Goal: Task Accomplishment & Management: Manage account settings

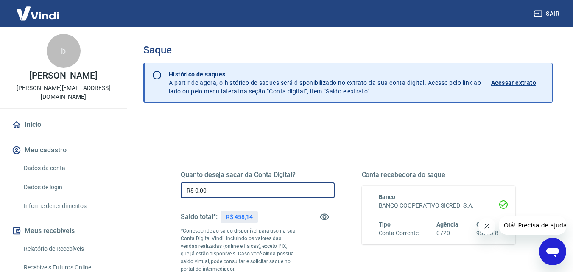
drag, startPoint x: 209, startPoint y: 193, endPoint x: 176, endPoint y: 194, distance: 33.1
click at [176, 194] on div "Quanto deseja sacar da Conta Digital? R$ 0,00 ​ Saldo total*: R$ 458,14 *Corres…" at bounding box center [348, 235] width 355 height 205
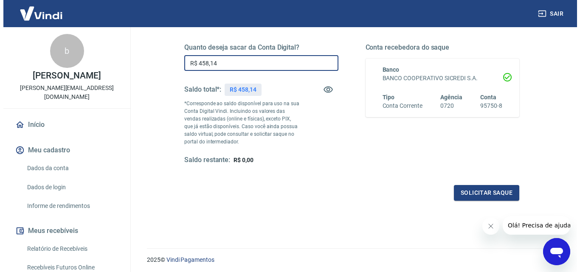
scroll to position [155, 0]
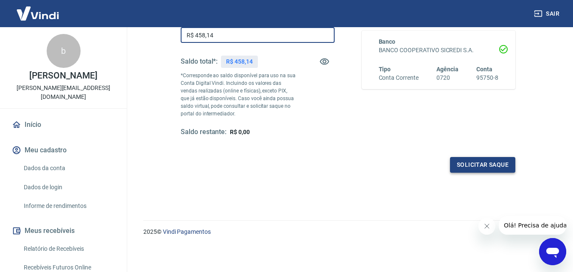
type input "R$ 458,14"
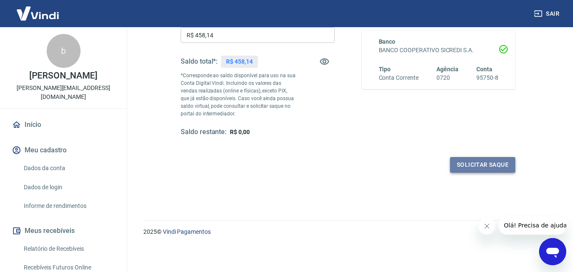
click at [501, 165] on button "Solicitar saque" at bounding box center [482, 165] width 65 height 16
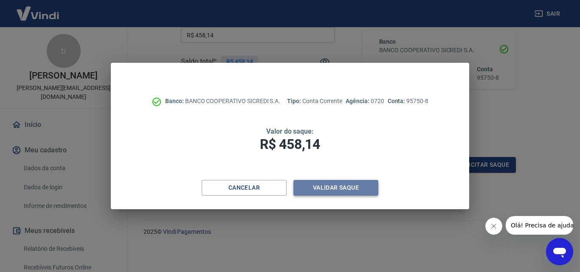
click at [346, 185] on button "Validar saque" at bounding box center [335, 188] width 85 height 16
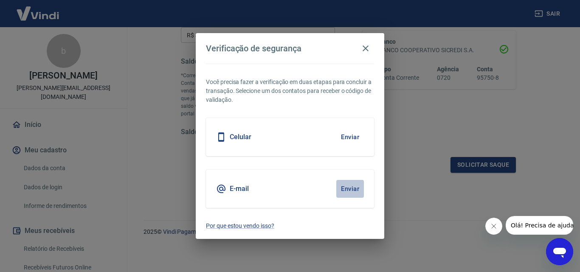
click at [347, 186] on button "Enviar" at bounding box center [350, 189] width 28 height 18
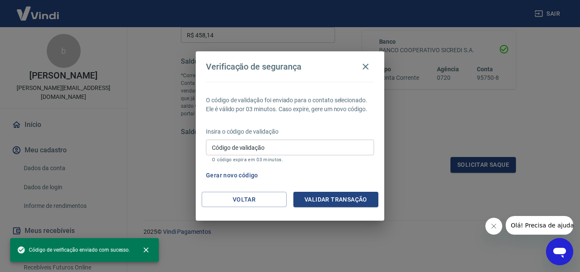
click at [317, 154] on input "Código de validação" at bounding box center [290, 148] width 168 height 16
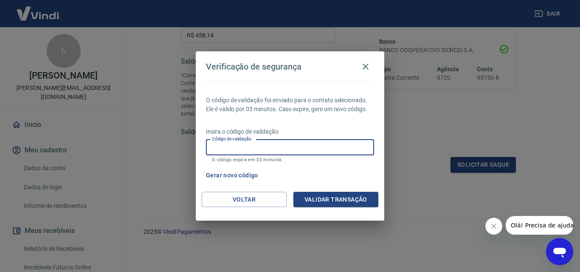
paste input "111365"
type input "111365"
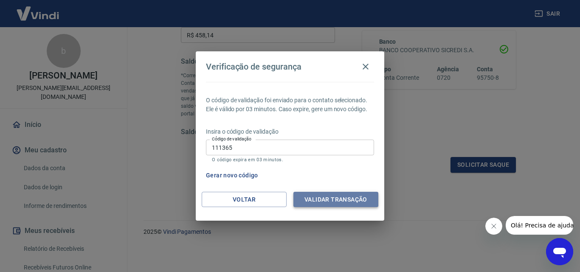
click at [329, 192] on button "Validar transação" at bounding box center [335, 200] width 85 height 16
